Goal: Navigation & Orientation: Find specific page/section

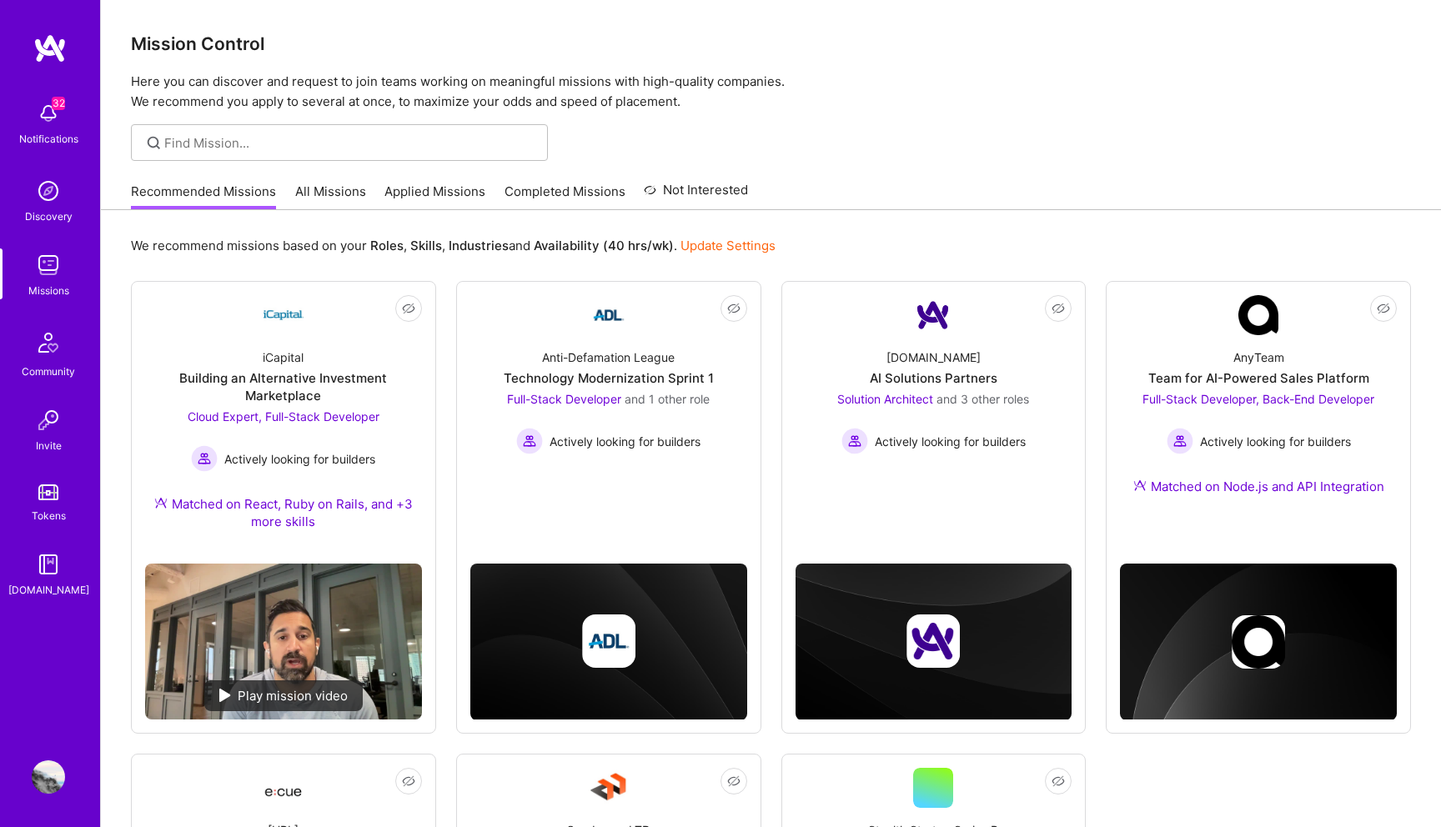
click at [1173, 131] on div at bounding box center [771, 142] width 1340 height 37
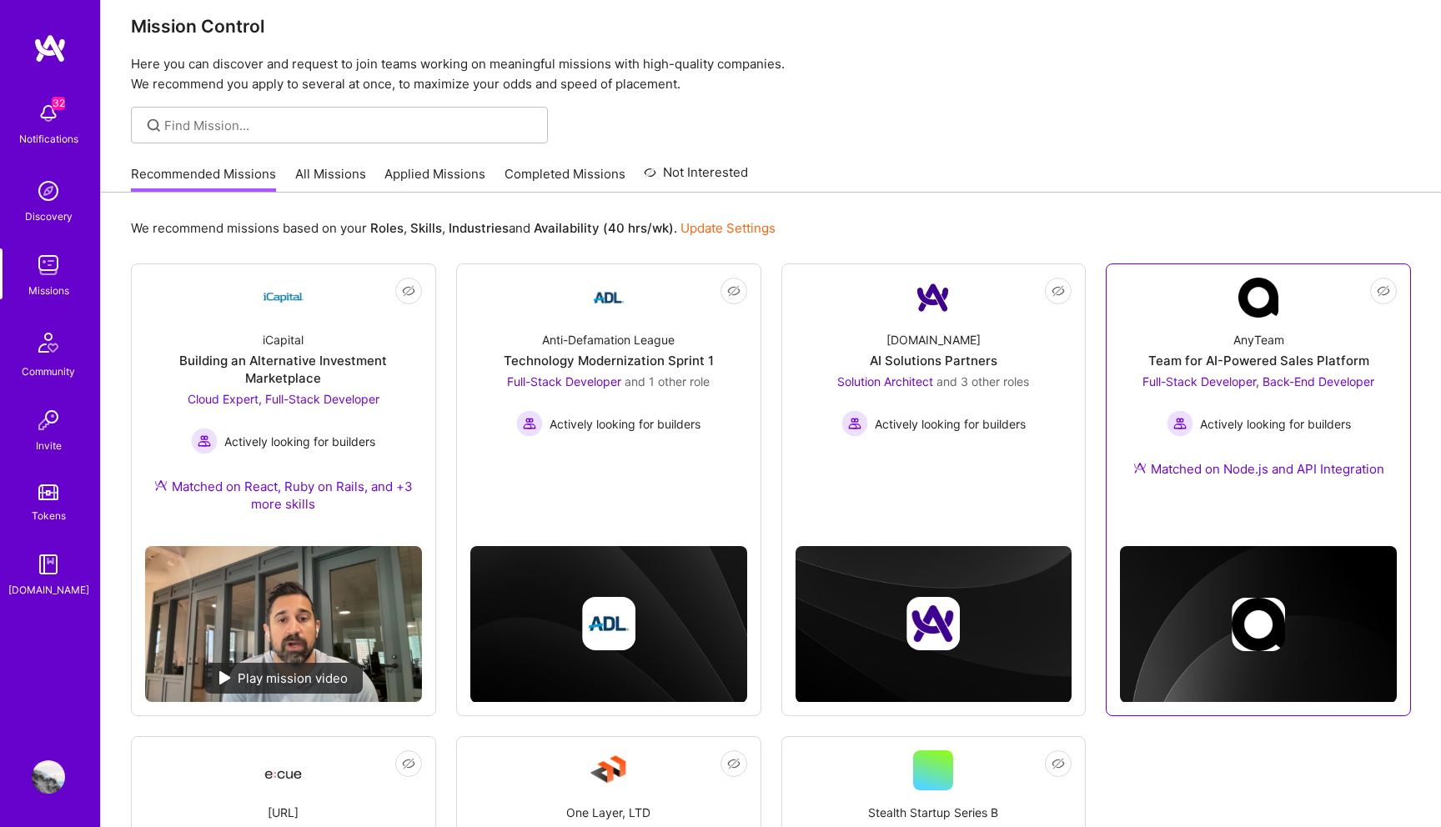
scroll to position [22, 0]
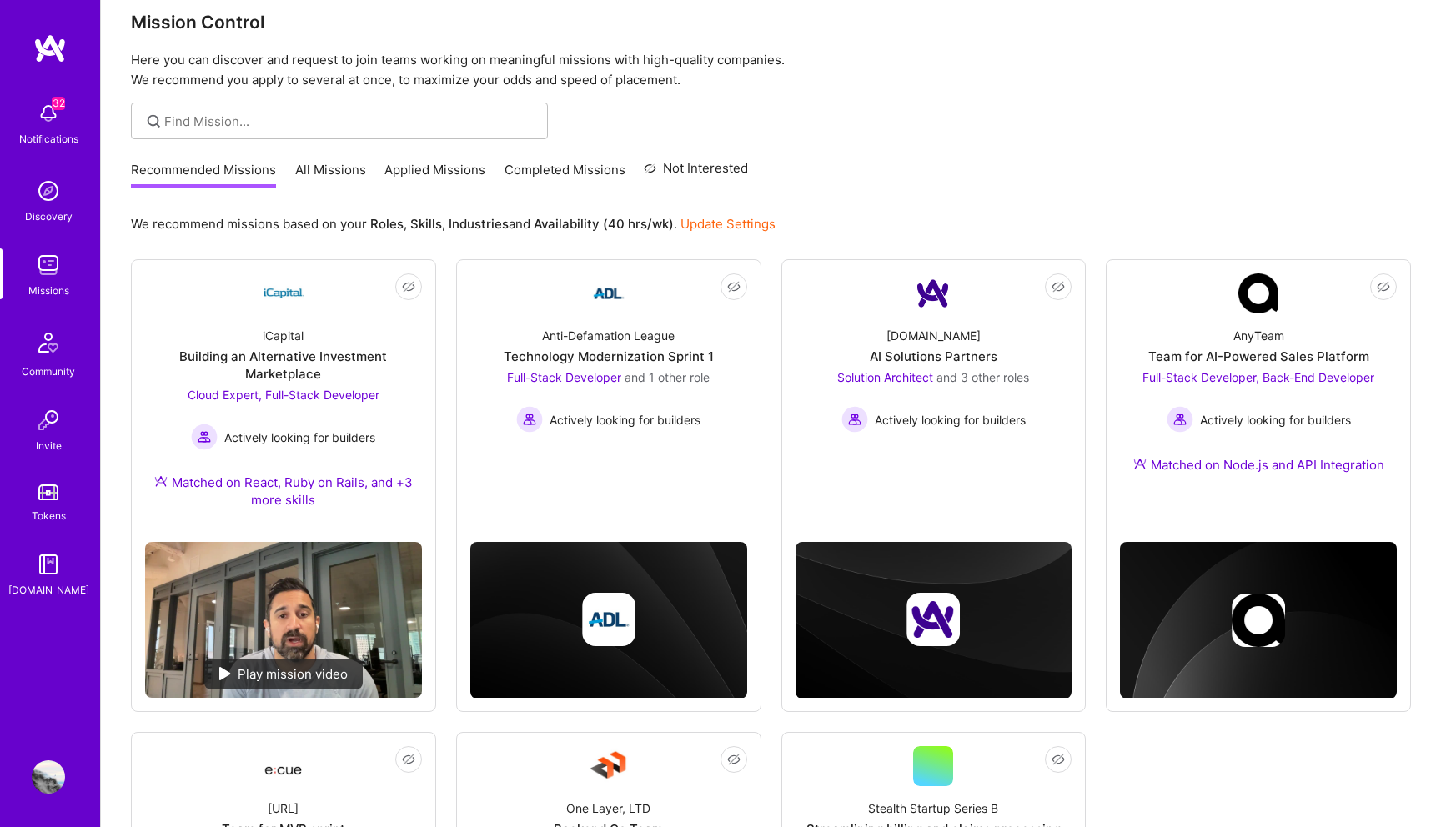
click at [982, 158] on div "Recommended Missions All Missions Applied Missions Completed Missions Not Inter…" at bounding box center [771, 170] width 1280 height 36
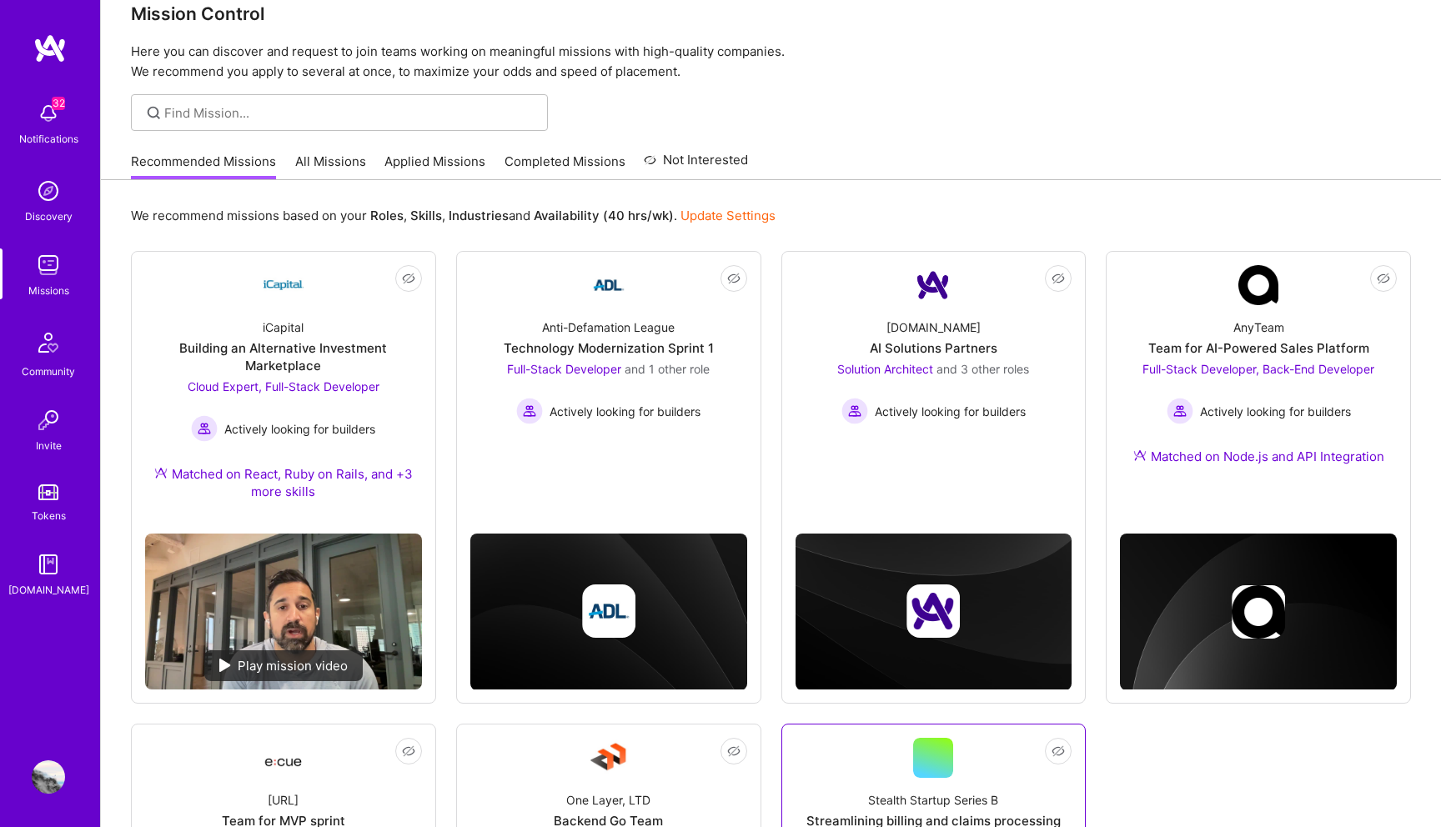
scroll to position [0, 0]
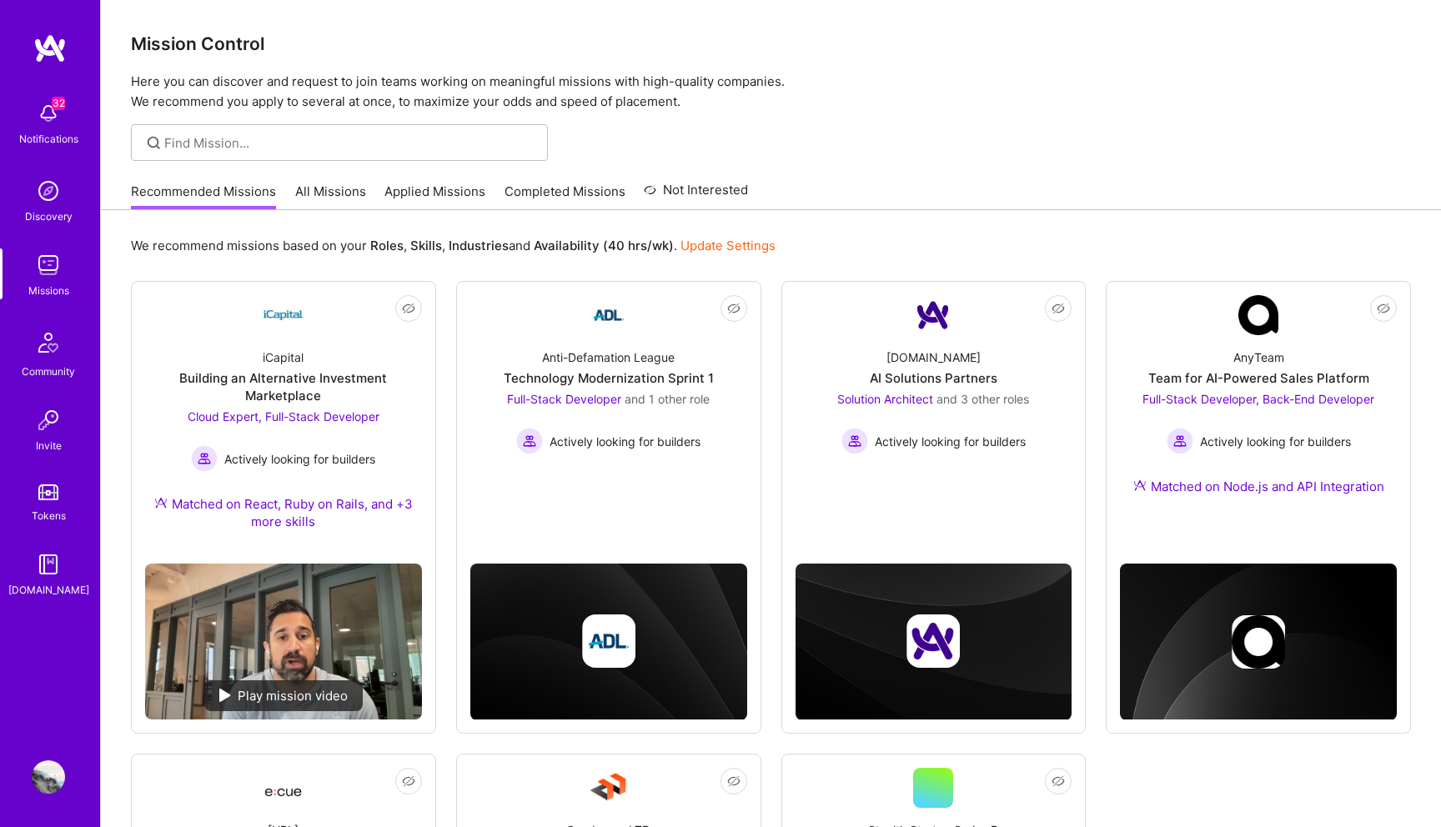
click at [984, 163] on div "Mission Control Here you can discover and request to join teams working on mean…" at bounding box center [771, 583] width 1340 height 1167
